Goal: Transaction & Acquisition: Purchase product/service

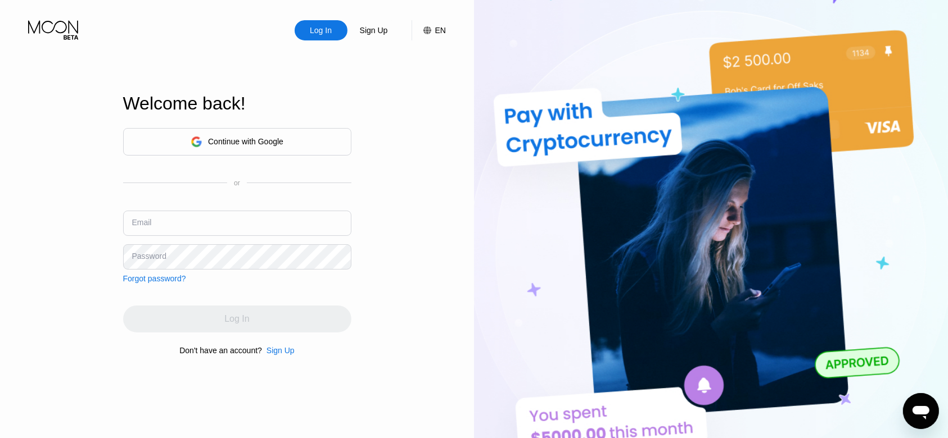
click at [277, 137] on div "Continue with Google" at bounding box center [245, 141] width 75 height 9
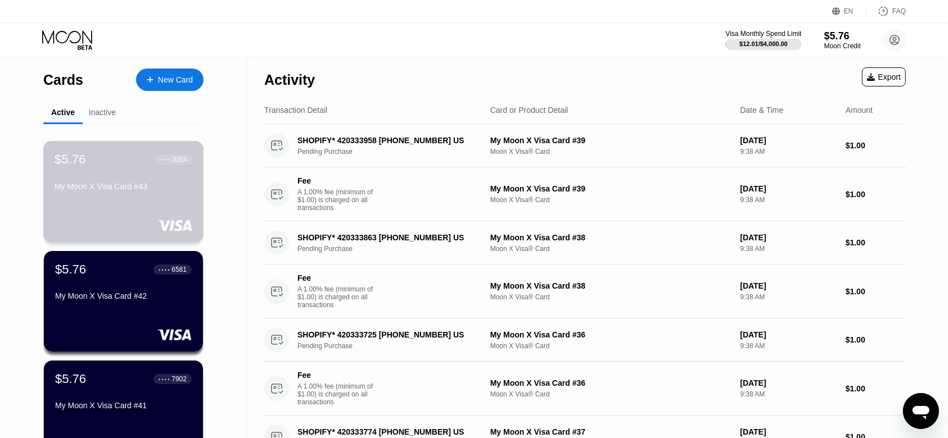
click at [160, 182] on div "$5.76 ● ● ● ● 3254 My Moon X Visa Card #43" at bounding box center [124, 173] width 138 height 43
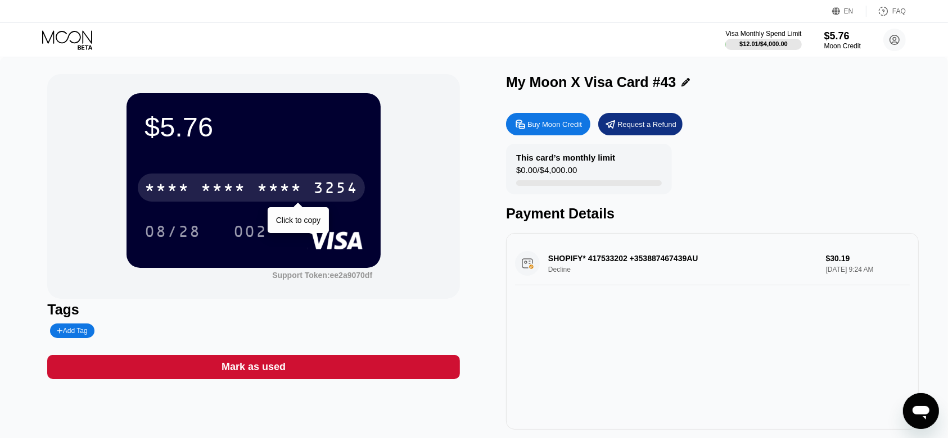
click at [342, 198] on div "3254" at bounding box center [335, 189] width 45 height 18
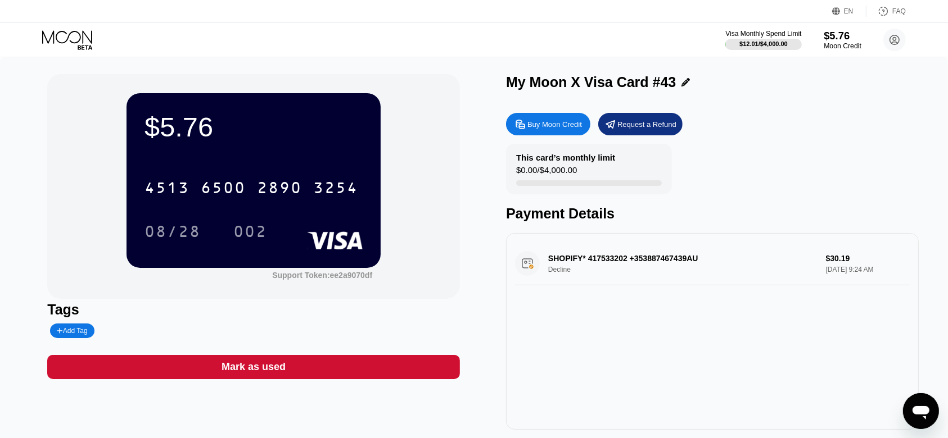
click at [836, 37] on div "$5.76" at bounding box center [842, 36] width 38 height 12
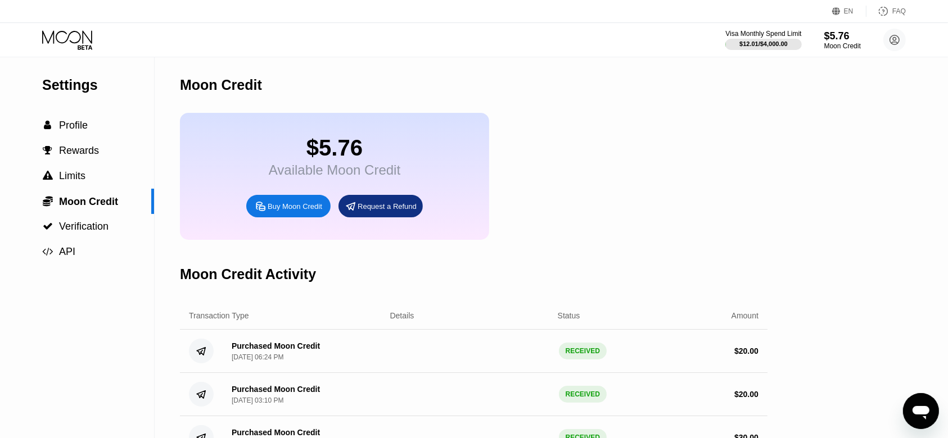
click at [312, 211] on div "Buy Moon Credit" at bounding box center [295, 207] width 55 height 10
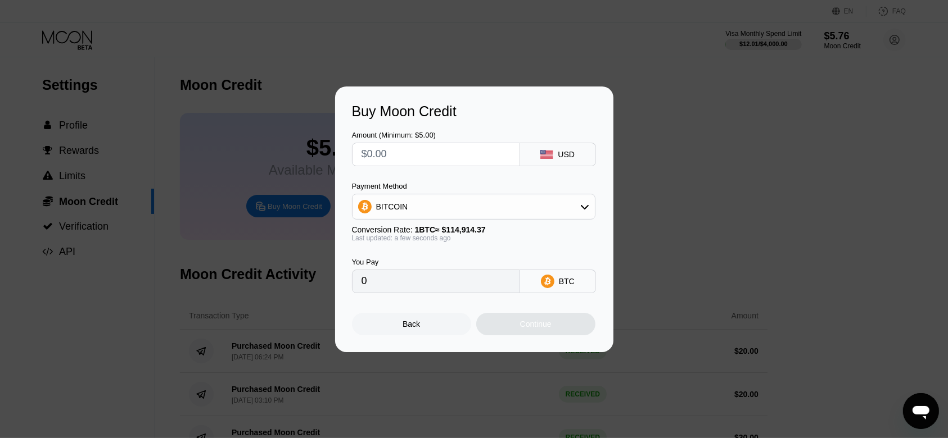
click at [415, 202] on div "BITCOIN" at bounding box center [473, 207] width 242 height 22
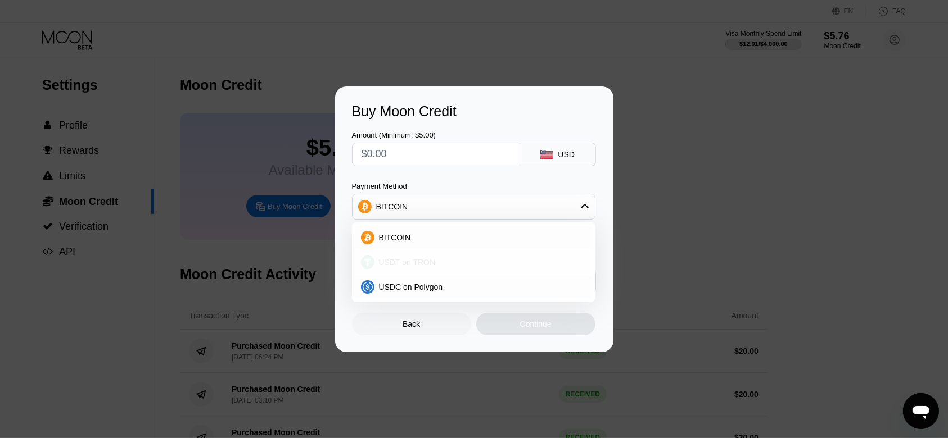
click at [431, 261] on span "USDT on TRON" at bounding box center [407, 262] width 57 height 9
type input "0.00"
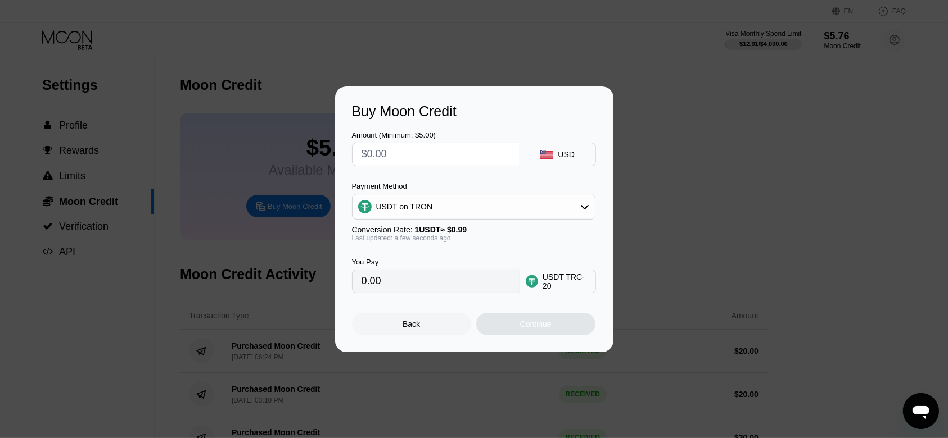
click at [414, 154] on input "text" at bounding box center [435, 154] width 149 height 22
click at [414, 153] on input "text" at bounding box center [435, 154] width 149 height 22
type input "$3"
type input "3.03"
type input "$30"
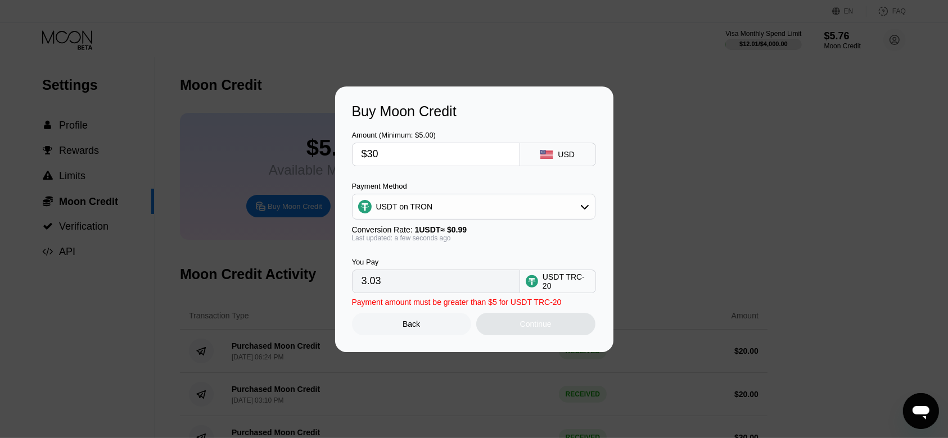
type input "30.30"
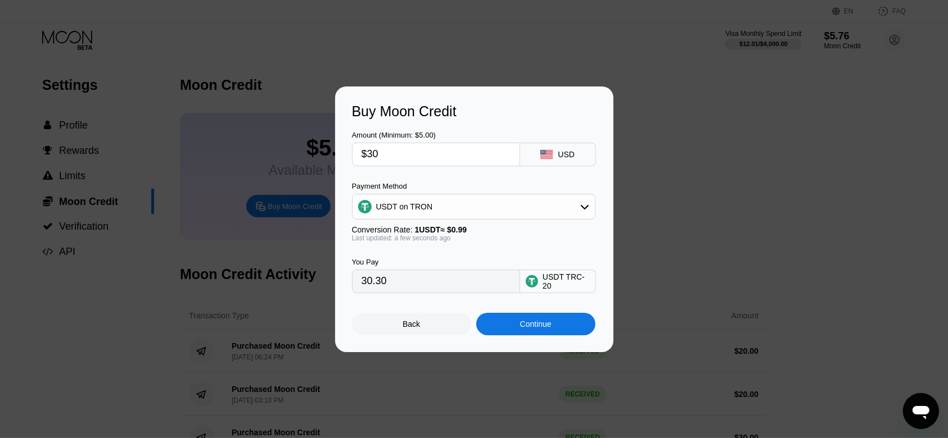
type input "$3"
type input "0.00"
type input "$5"
type input "5.05"
type input "$50"
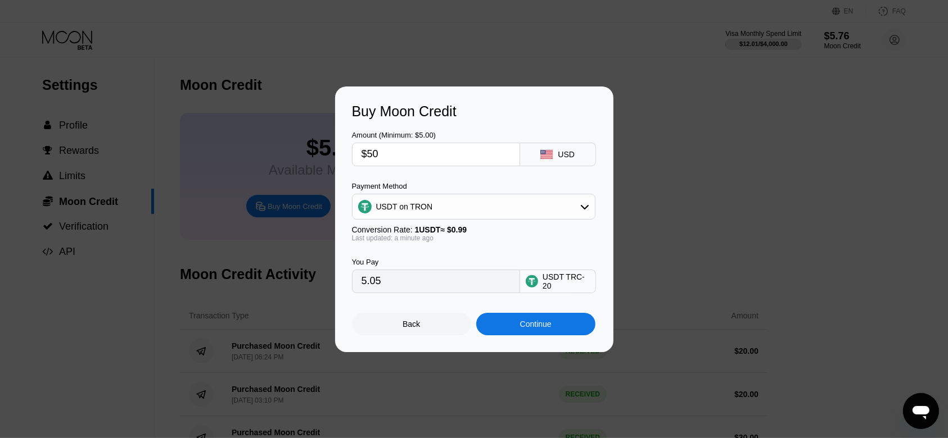
type input "50.51"
type input "$5"
type input "5.05"
type input "0.00"
type input "$3"
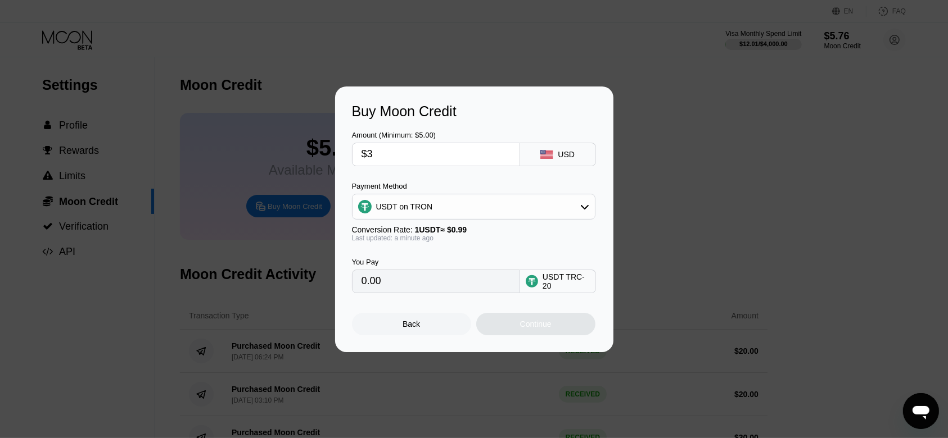
type input "3.03"
type input "$30"
type input "30.30"
type input "$3"
type input "0.00"
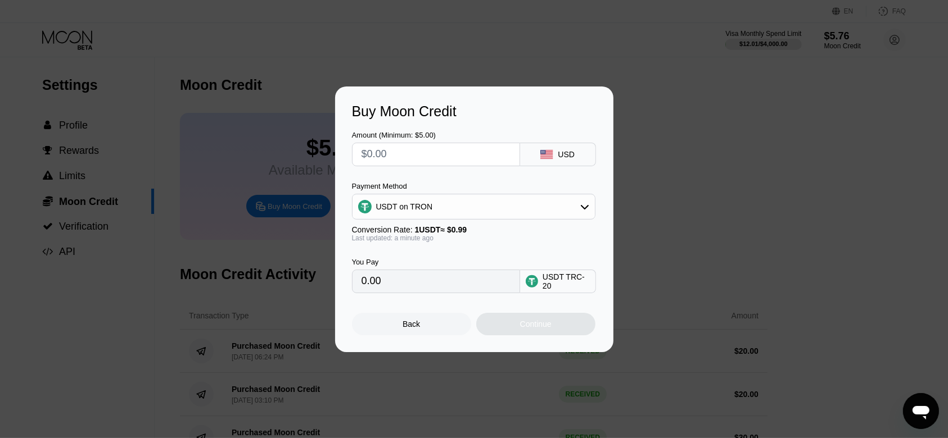
type input "$4"
type input "4.04"
type input "$40"
type input "40.40"
type input "$4"
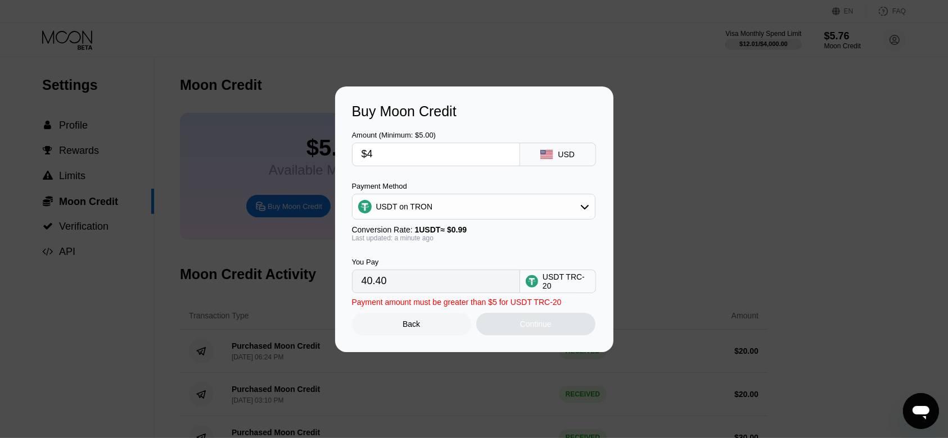
type input "4.04"
type input "0.00"
type input "$3"
type input "3.03"
type input "$39"
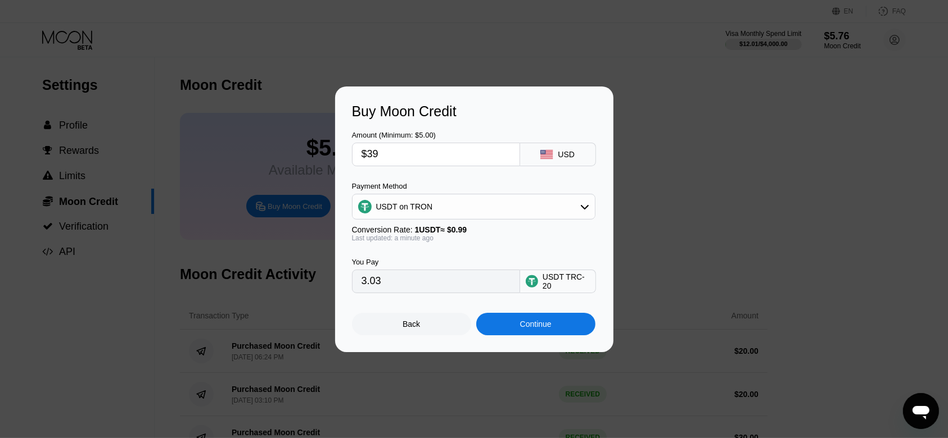
type input "39.39"
type input "$3"
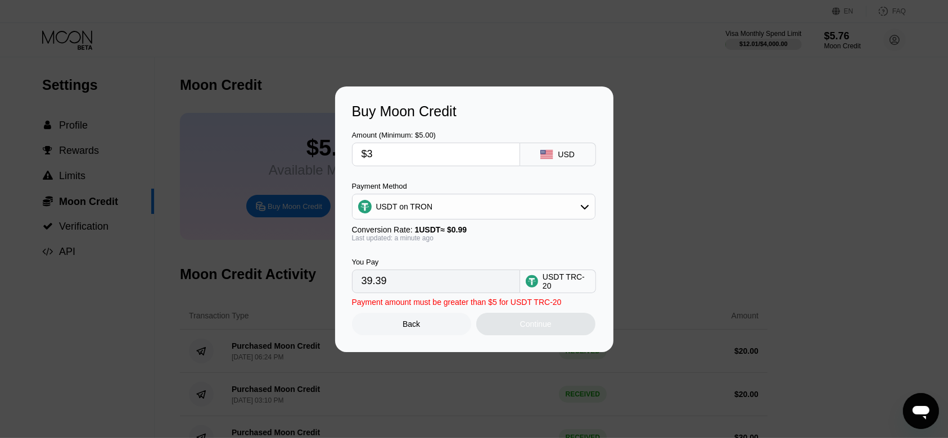
type input "3.03"
type input "$35"
type input "35.35"
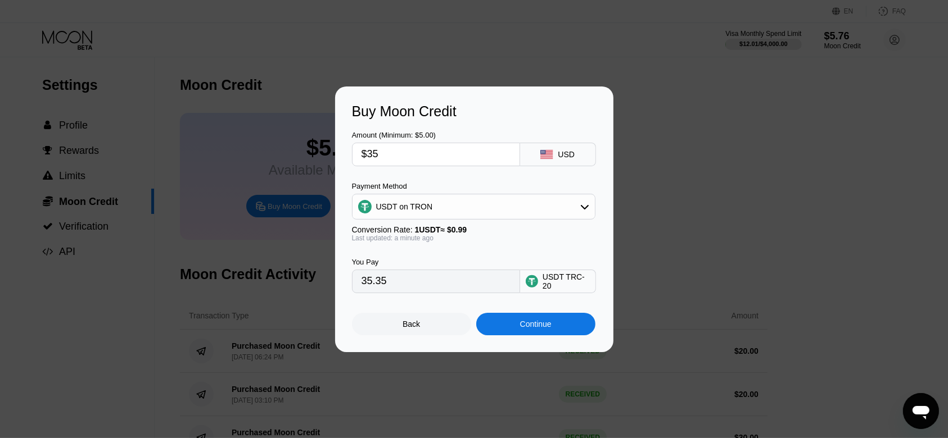
type input "$3"
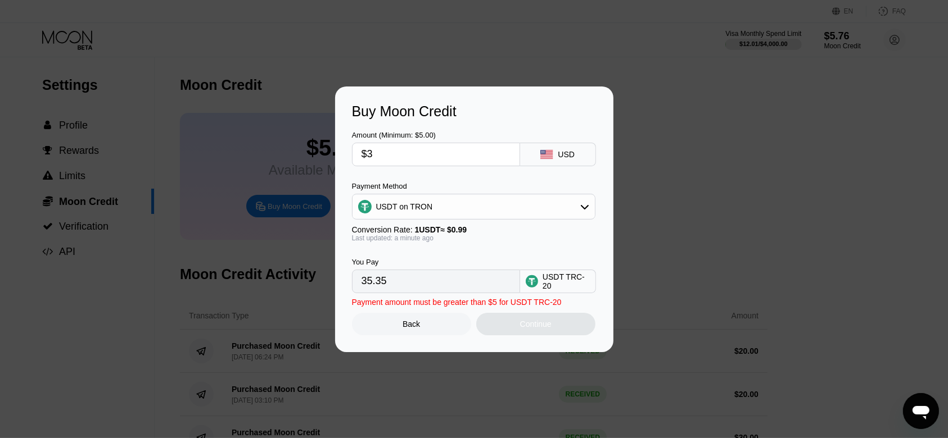
type input "3.03"
type input "$39"
type input "39.39"
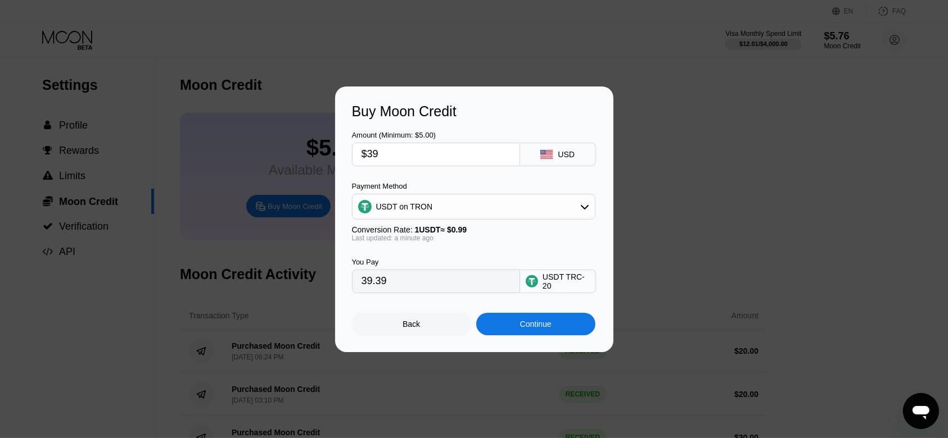
type input "$39"
click at [423, 329] on div "Back" at bounding box center [411, 324] width 119 height 22
